Goal: Transaction & Acquisition: Obtain resource

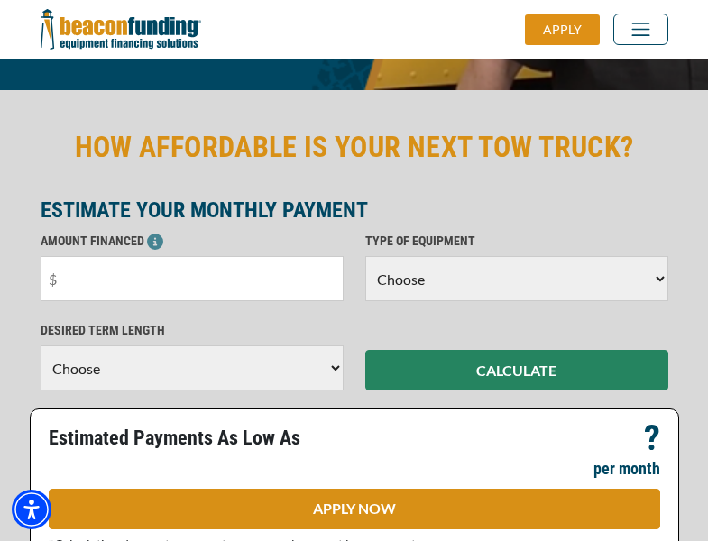
scroll to position [440, 0]
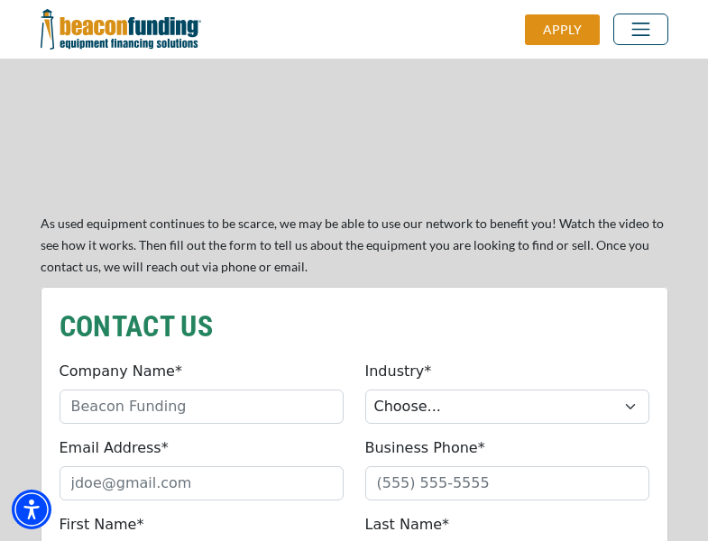
scroll to position [1532, 0]
